Goal: Task Accomplishment & Management: Use online tool/utility

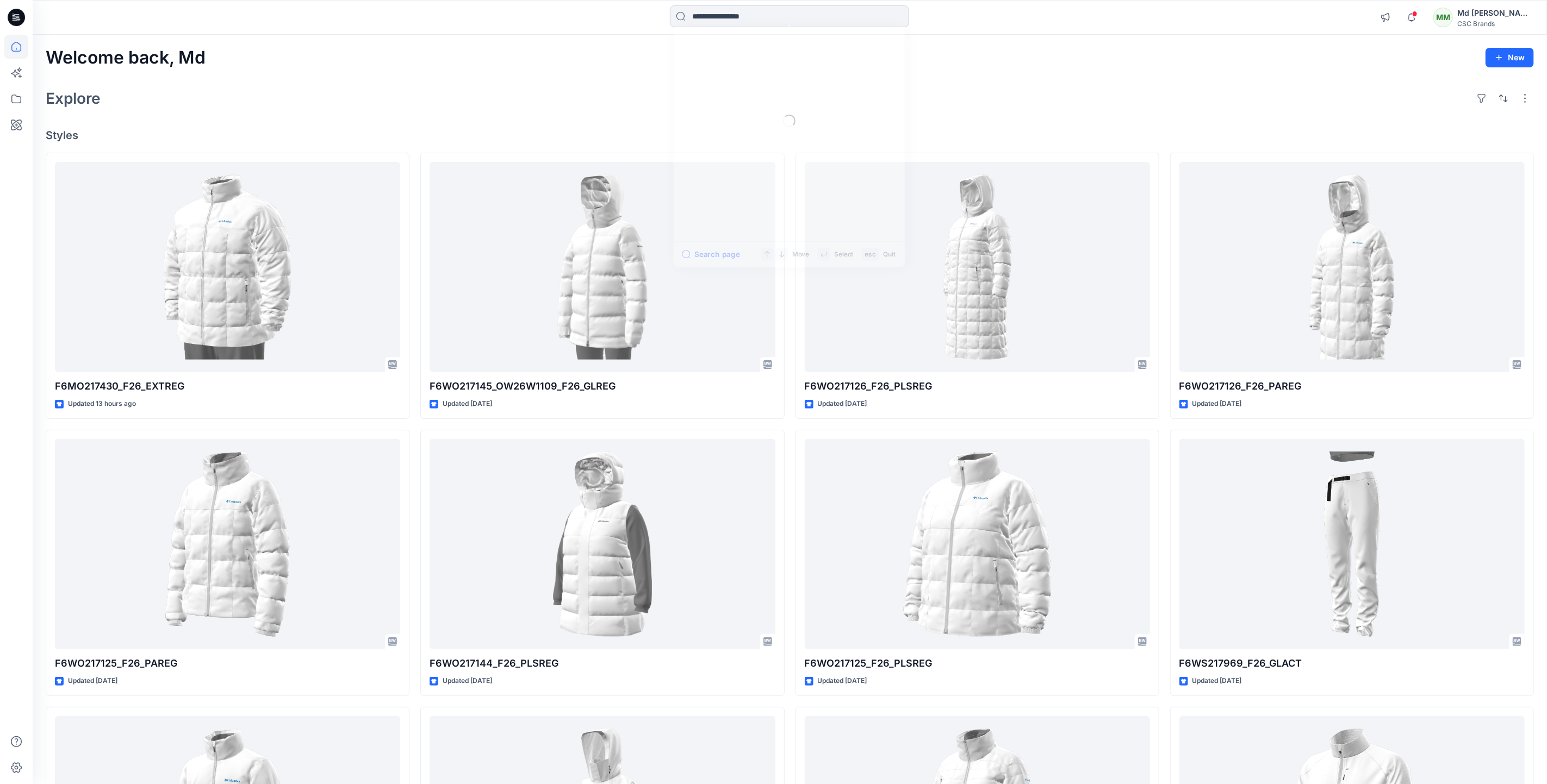
click at [762, 18] on input at bounding box center [789, 16] width 239 height 22
click at [1049, 92] on div "Explore" at bounding box center [790, 98] width 1488 height 26
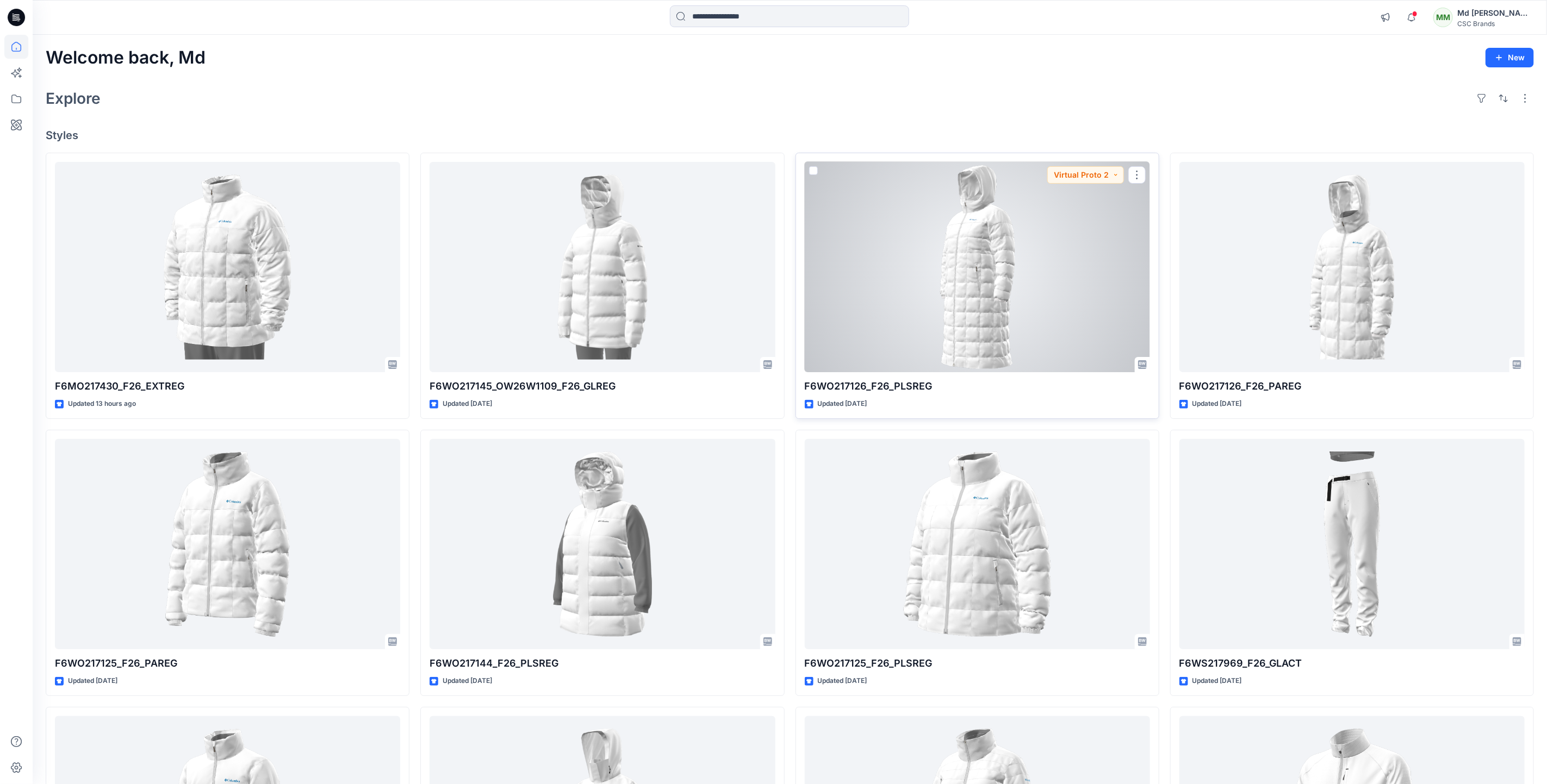
click at [1015, 278] on div at bounding box center [977, 267] width 345 height 211
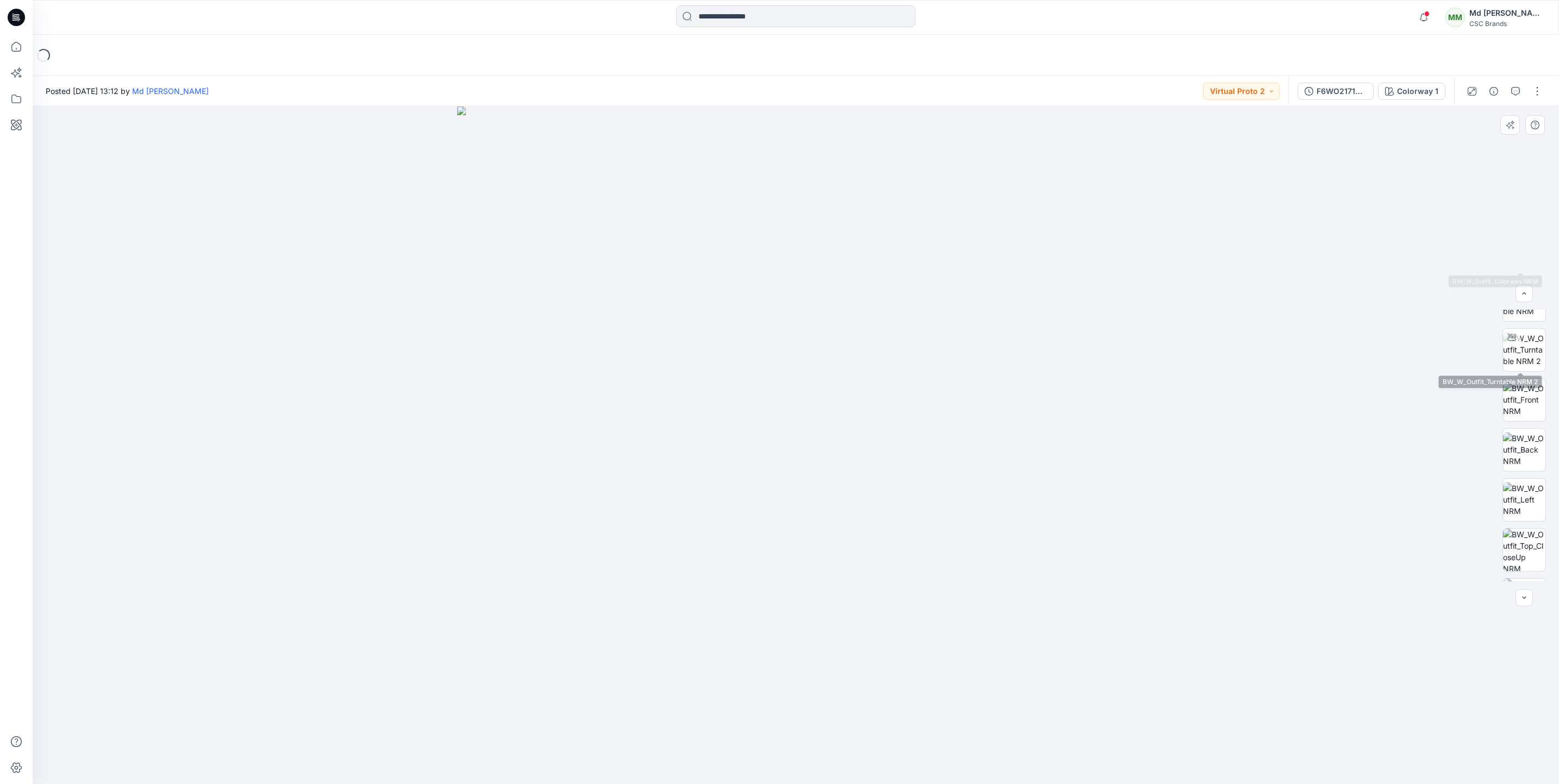
scroll to position [172, 0]
click at [1538, 92] on button "button" at bounding box center [1537, 92] width 18 height 18
click at [1505, 142] on button "Edit" at bounding box center [1491, 146] width 100 height 20
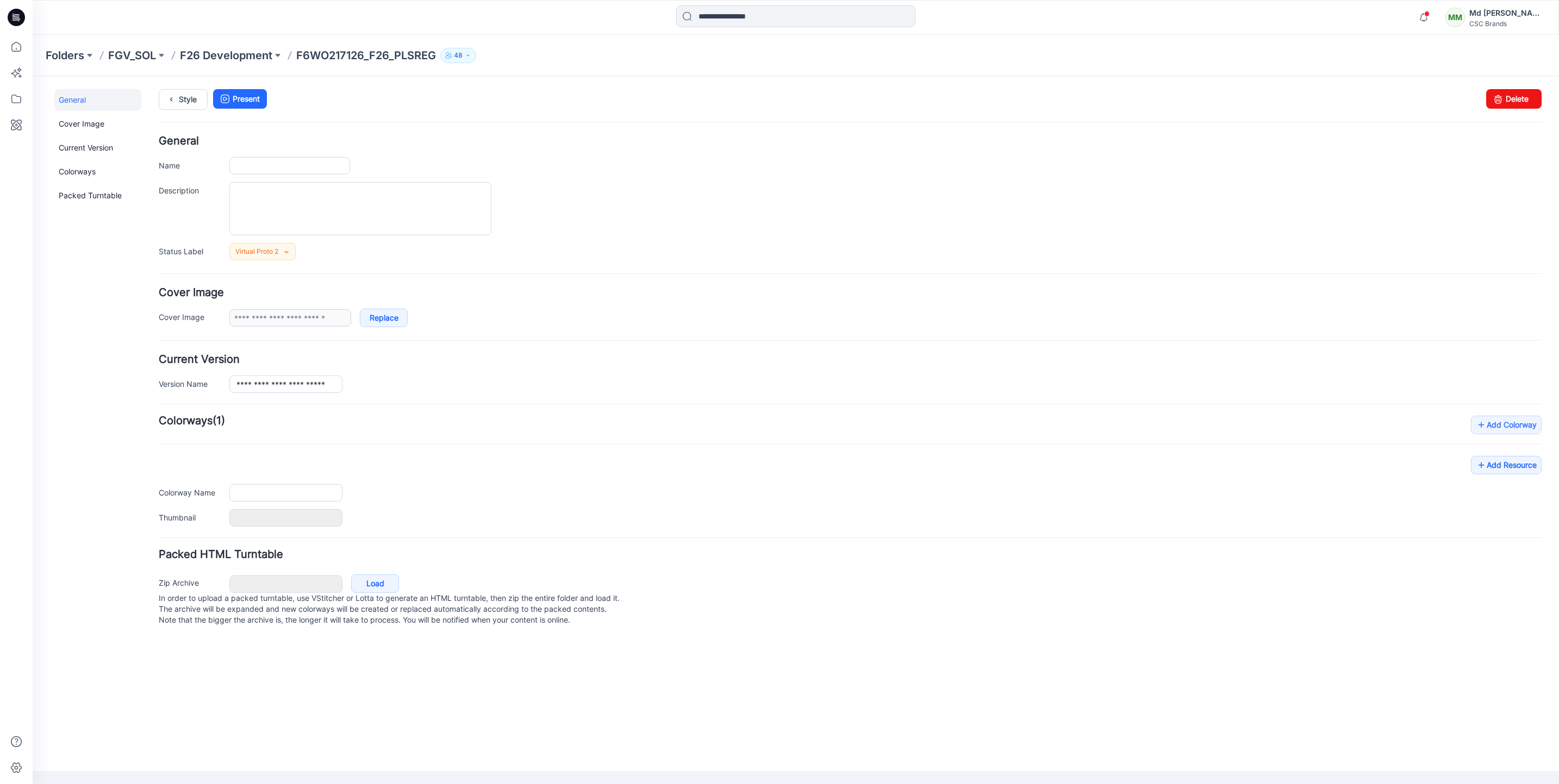
type input "**********"
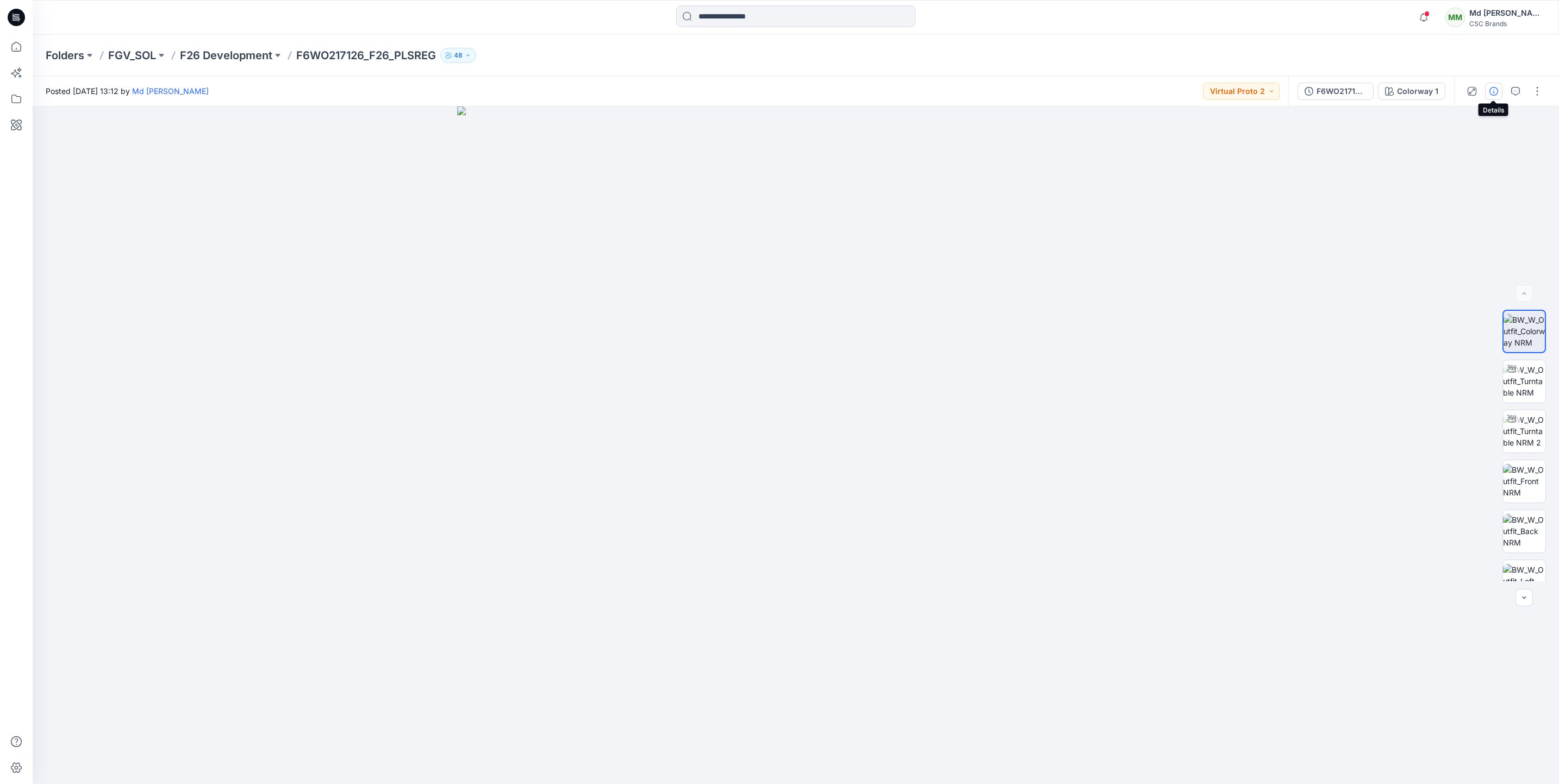
click at [1492, 87] on icon "button" at bounding box center [1494, 92] width 9 height 9
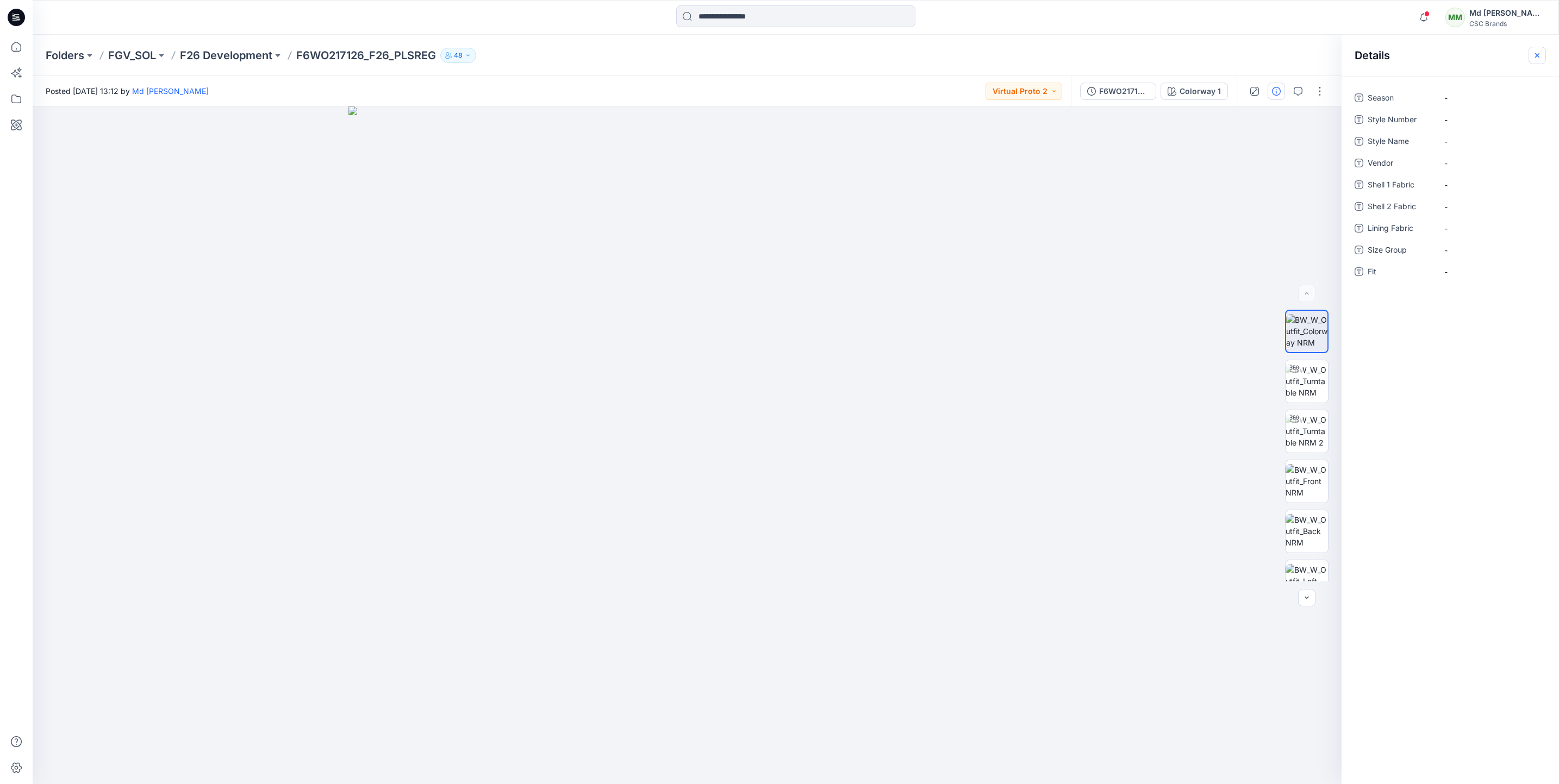
click at [1538, 53] on icon "button" at bounding box center [1537, 55] width 9 height 9
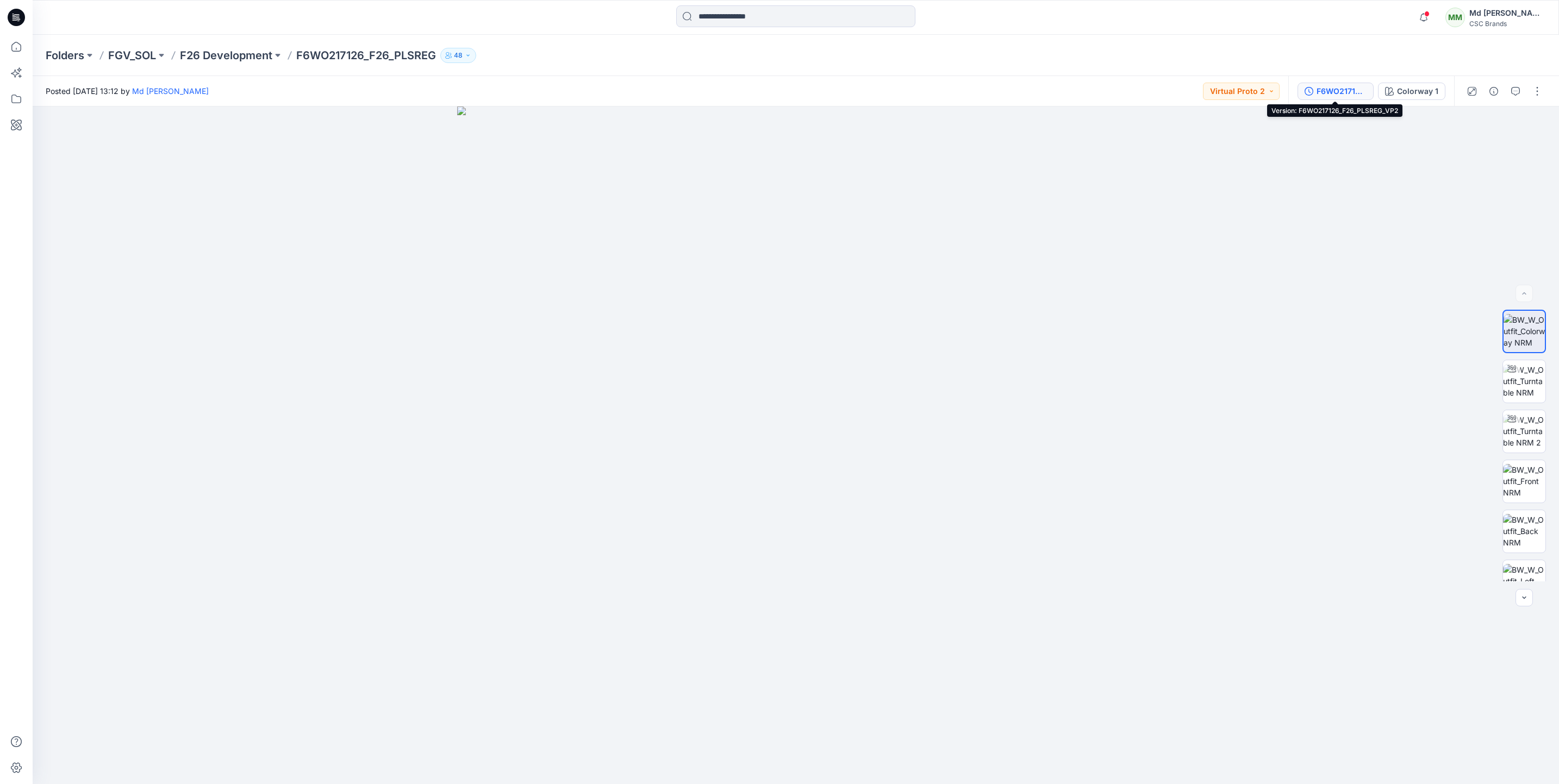
click at [1329, 87] on div "F6WO217126_F26_PLSREG_VP2" at bounding box center [1341, 91] width 50 height 12
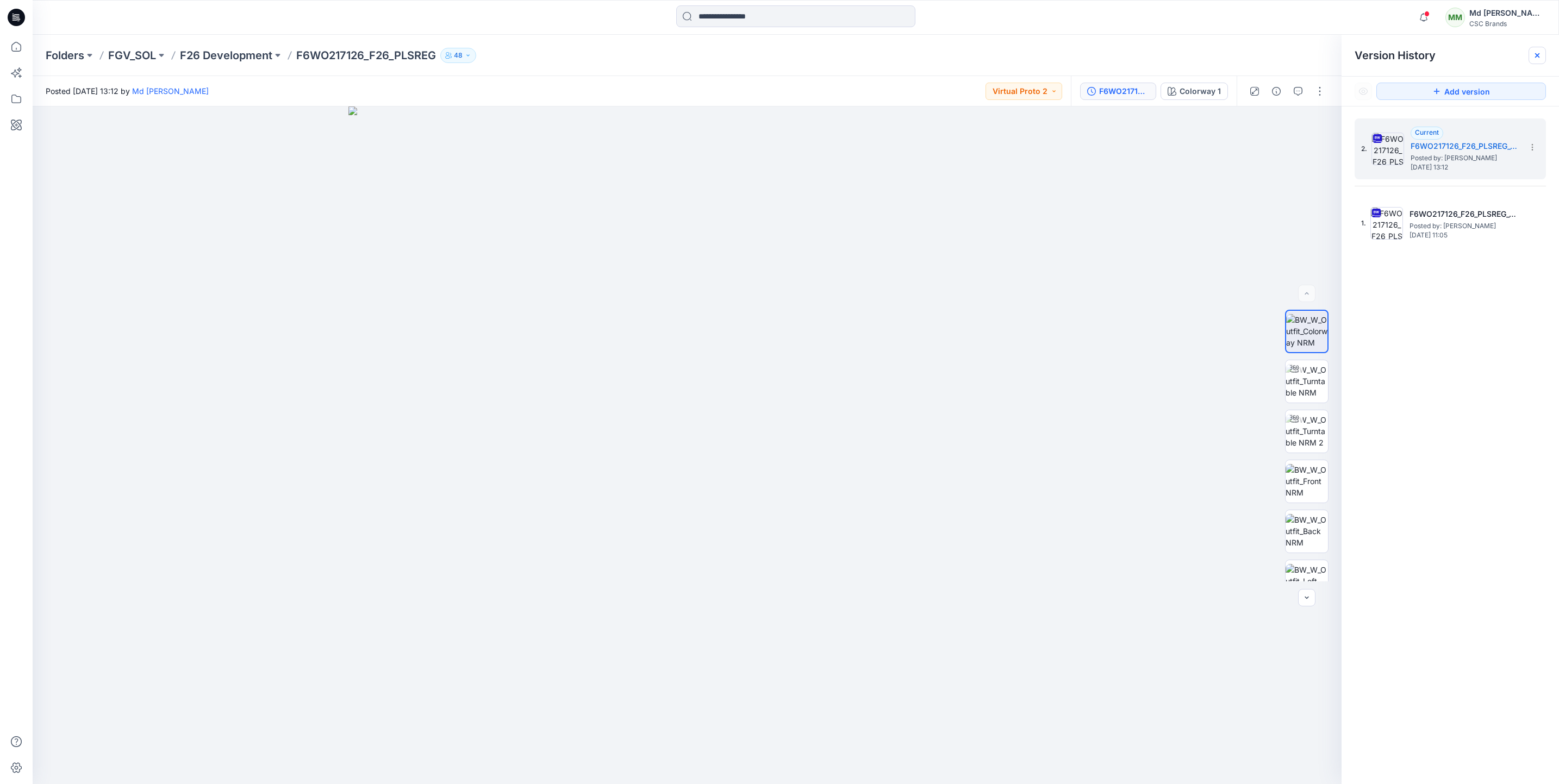
click at [1540, 55] on icon at bounding box center [1537, 55] width 9 height 9
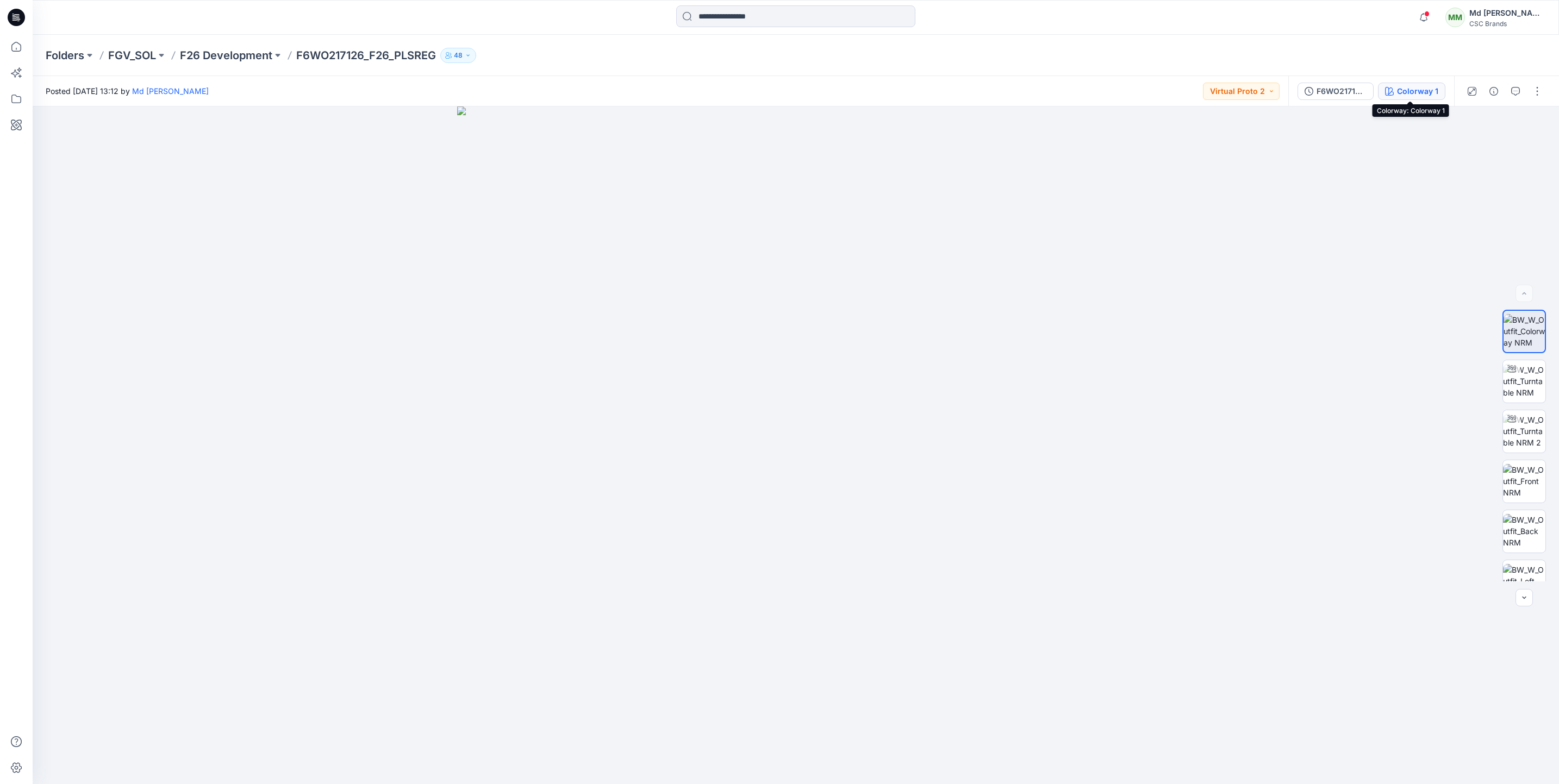
click at [1405, 87] on div "Colorway 1" at bounding box center [1418, 91] width 41 height 12
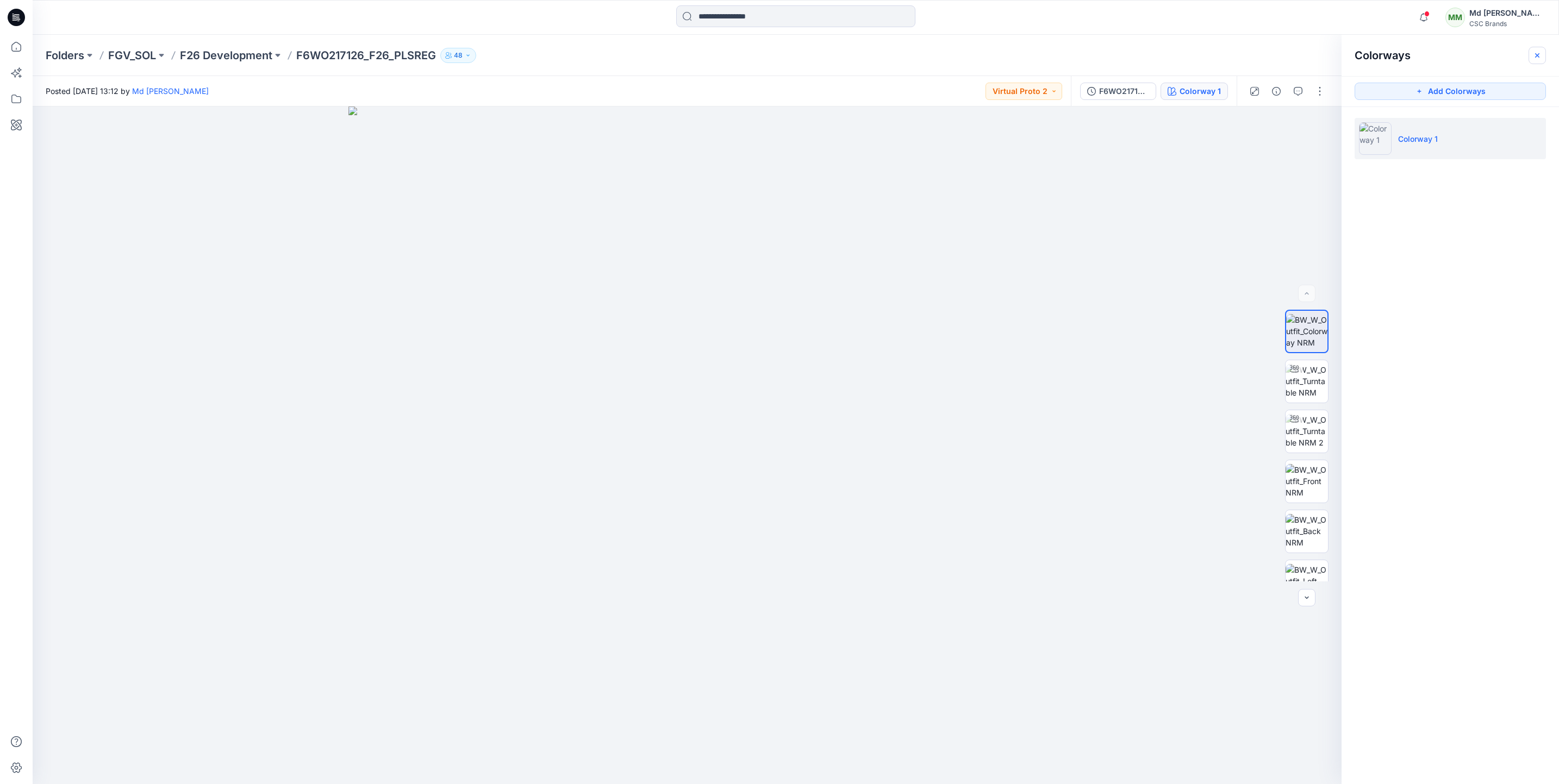
click at [1541, 52] on icon "button" at bounding box center [1537, 55] width 9 height 9
